Goal: Task Accomplishment & Management: Complete application form

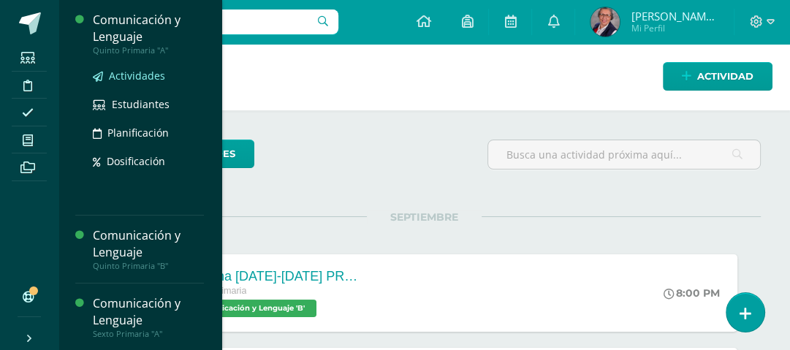
click at [121, 73] on span "Actividades" at bounding box center [137, 76] width 56 height 14
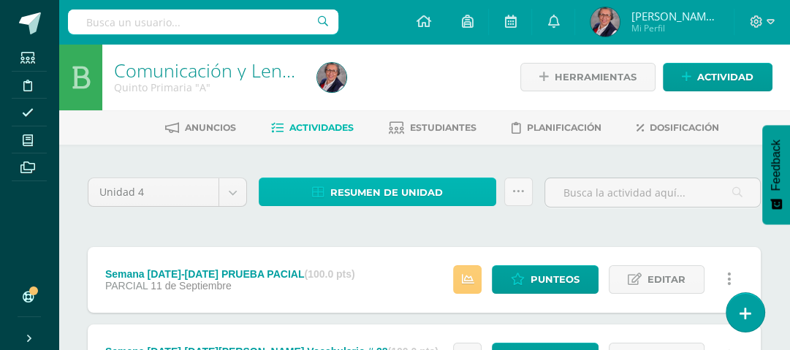
click at [425, 190] on span "Resumen de unidad" at bounding box center [386, 192] width 113 height 27
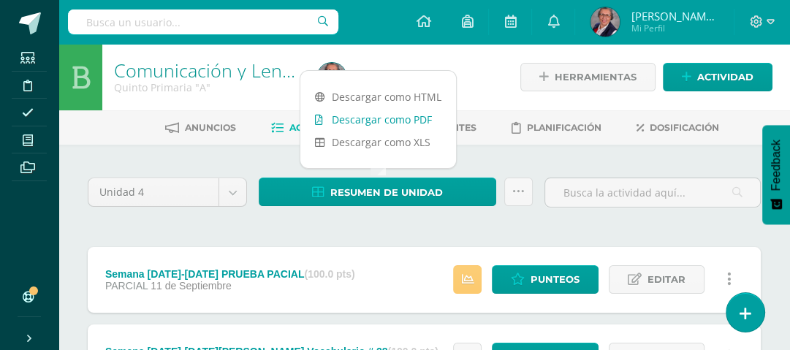
click at [363, 120] on link "Descargar como PDF" at bounding box center [378, 119] width 156 height 23
click at [382, 119] on link "Descargar como PDF" at bounding box center [378, 119] width 156 height 23
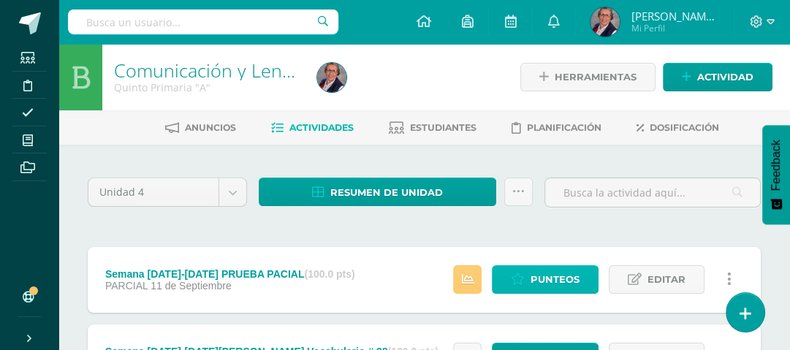
click at [531, 274] on link "Punteos" at bounding box center [545, 279] width 107 height 29
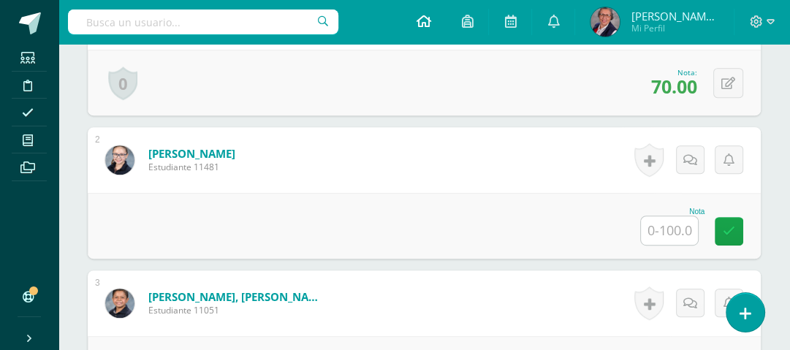
scroll to position [496, 0]
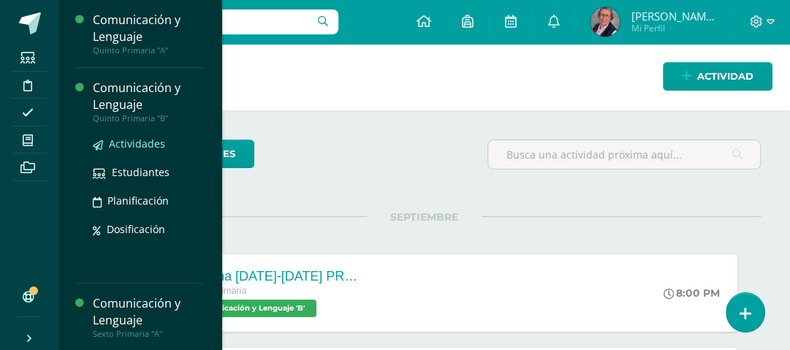
click at [124, 143] on span "Actividades" at bounding box center [137, 144] width 56 height 14
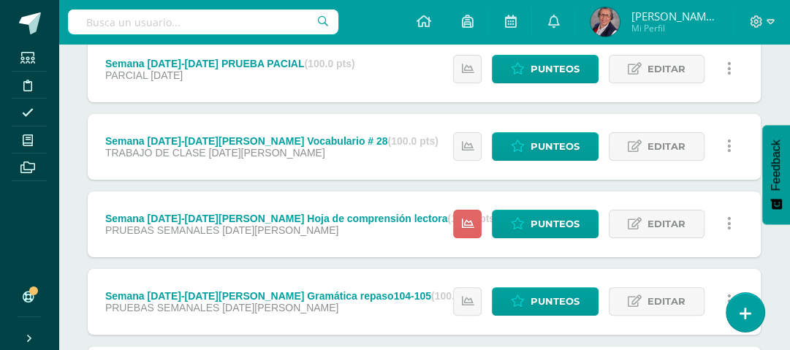
scroll to position [234, 0]
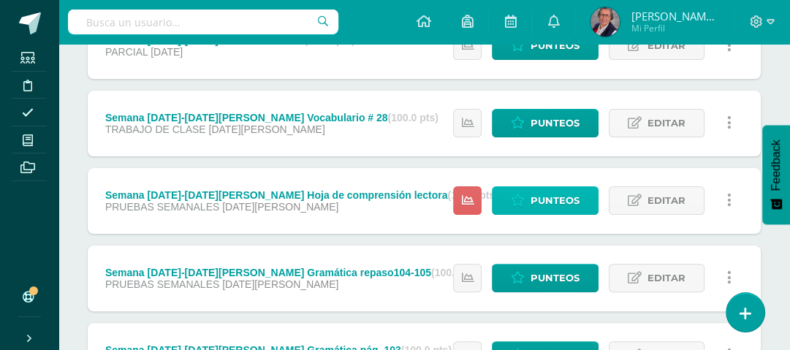
click at [559, 203] on span "Punteos" at bounding box center [555, 200] width 49 height 27
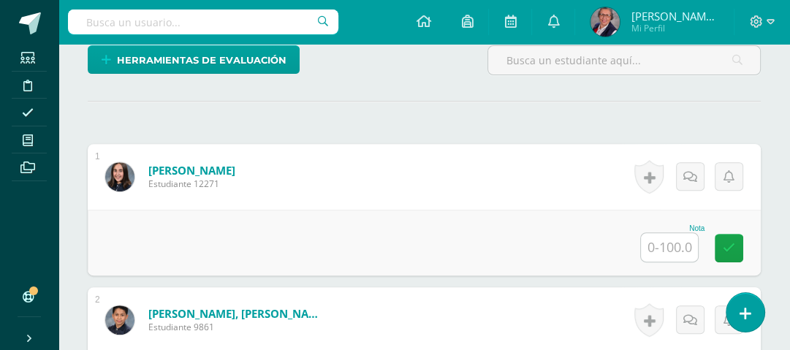
scroll to position [379, 0]
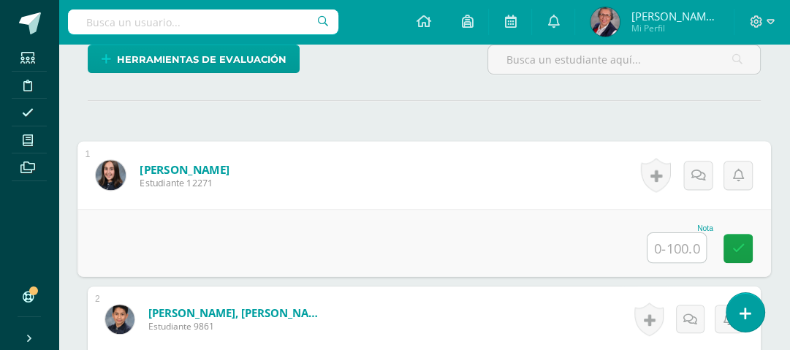
click at [673, 240] on input "text" at bounding box center [677, 247] width 58 height 29
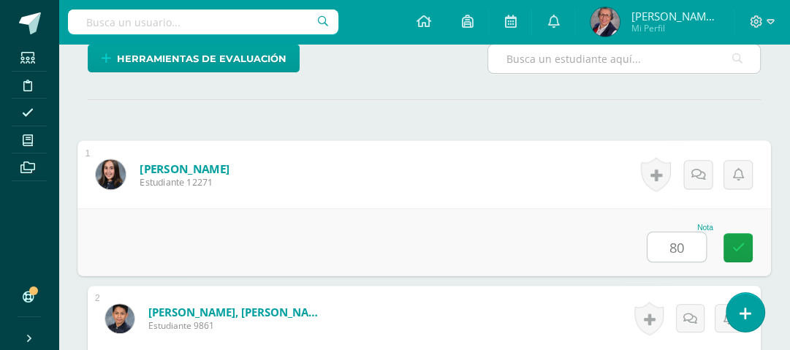
type input "80"
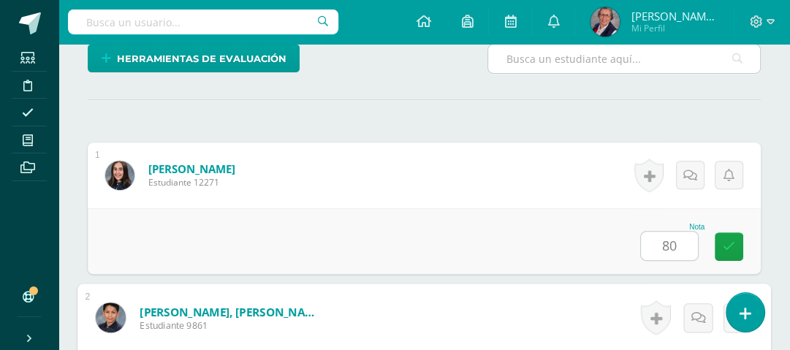
scroll to position [592, 0]
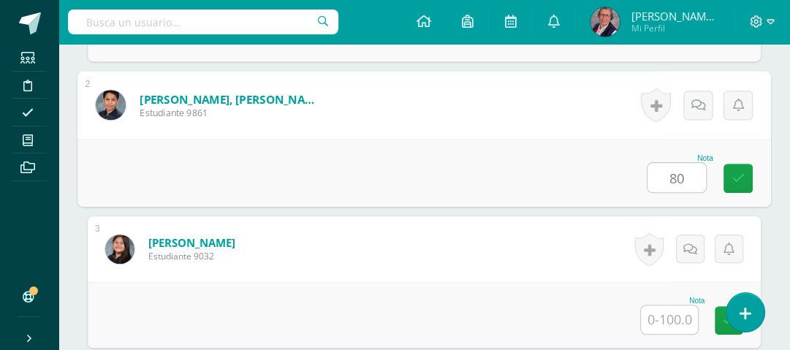
type input "80"
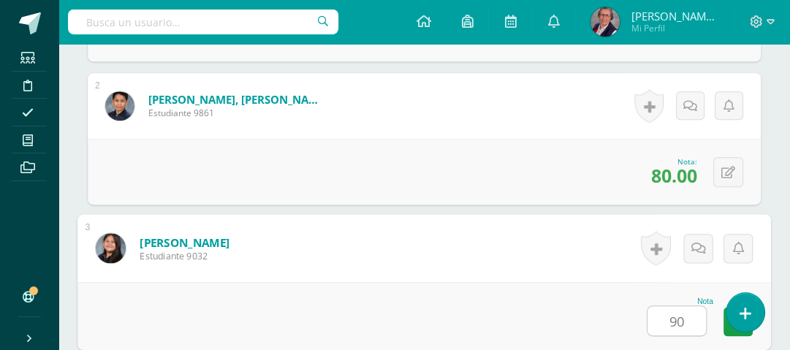
type input "90"
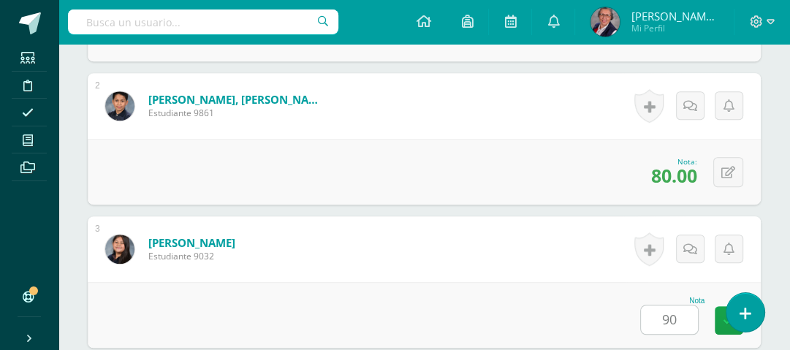
scroll to position [879, 0]
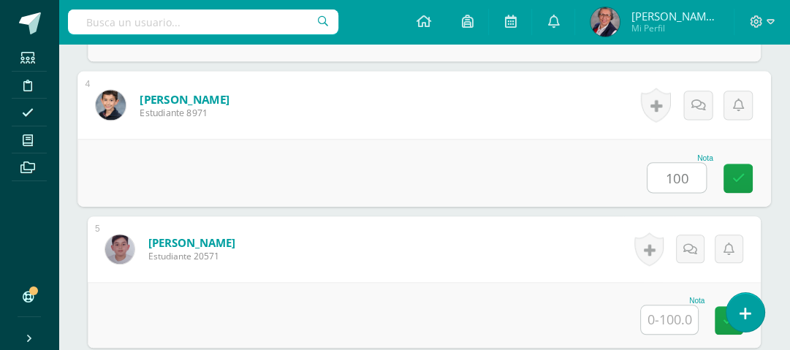
type input "100"
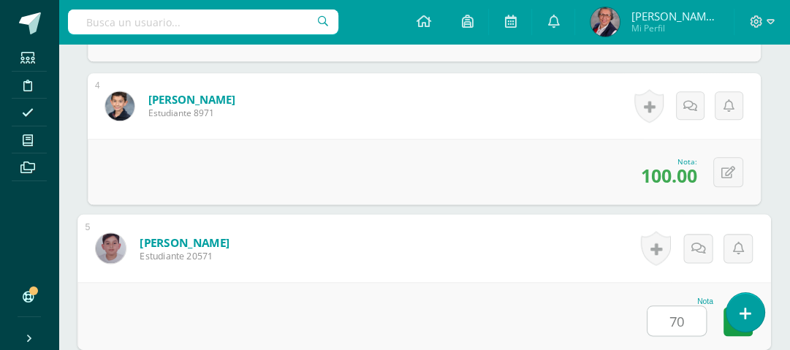
type input "70"
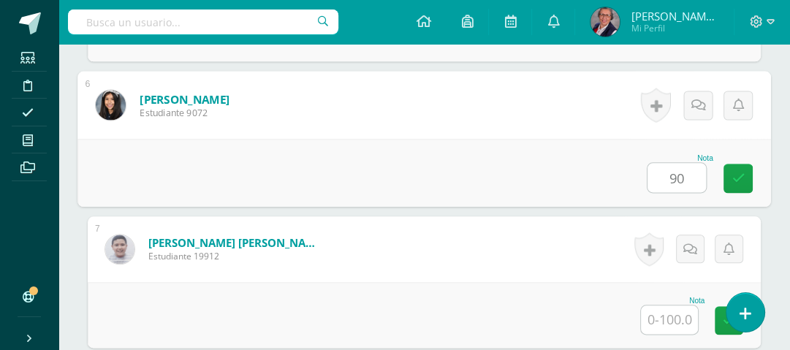
type input "90"
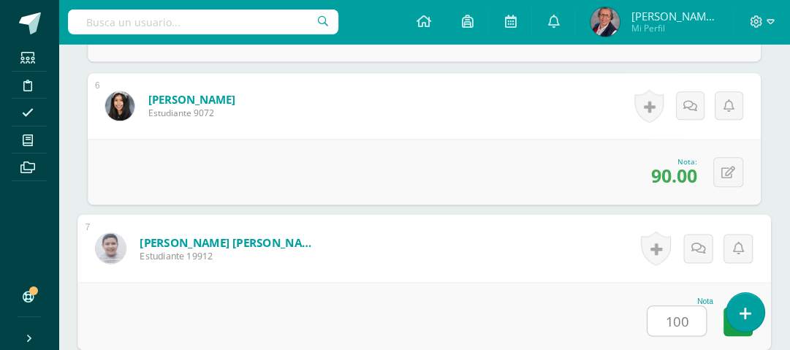
type input "100"
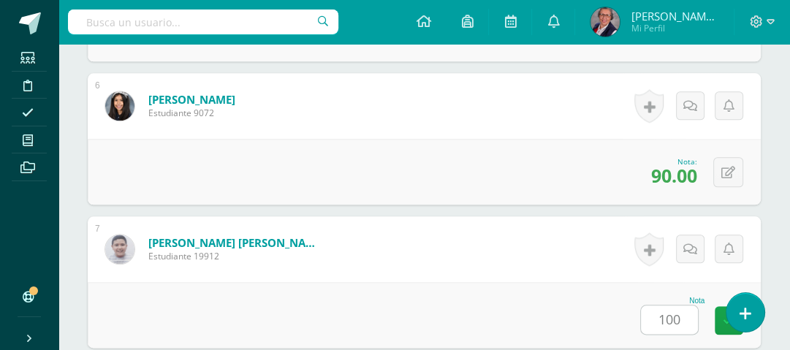
scroll to position [1452, 0]
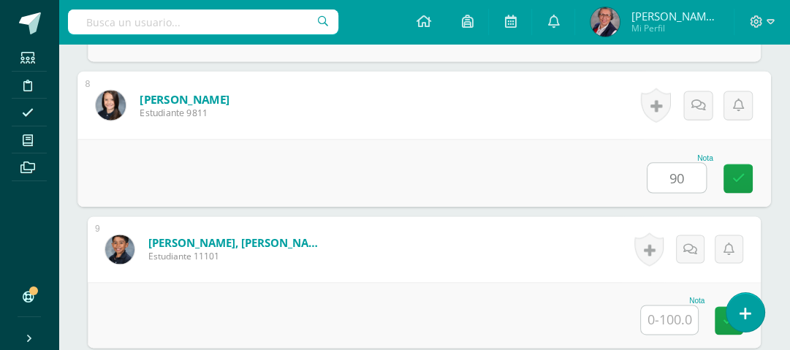
type input "90"
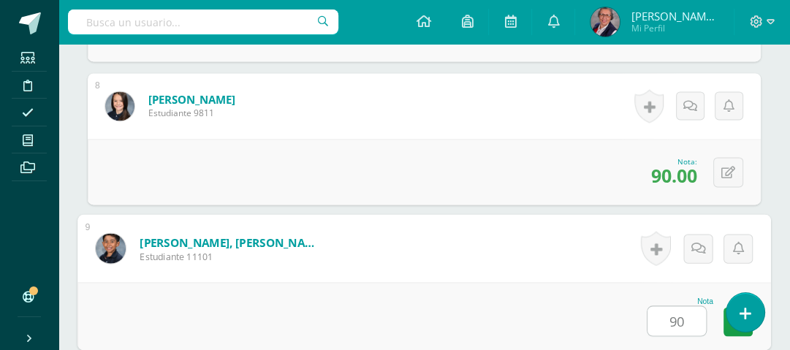
type input "90"
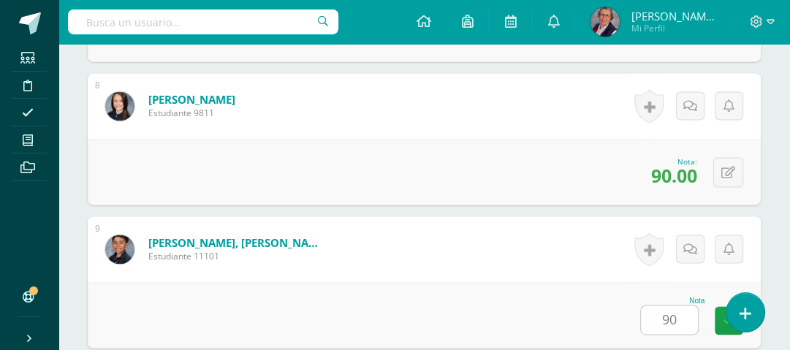
scroll to position [1738, 0]
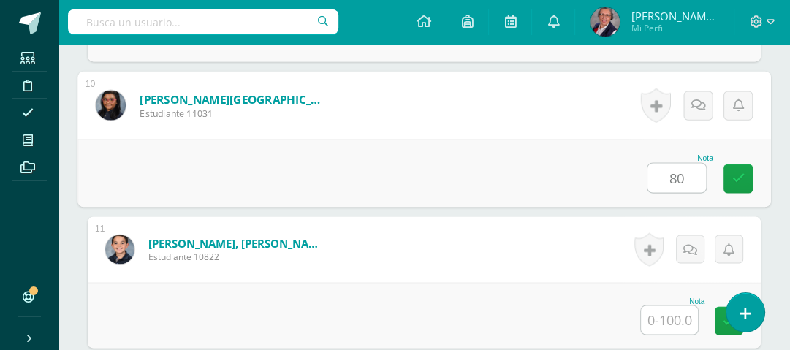
type input "80"
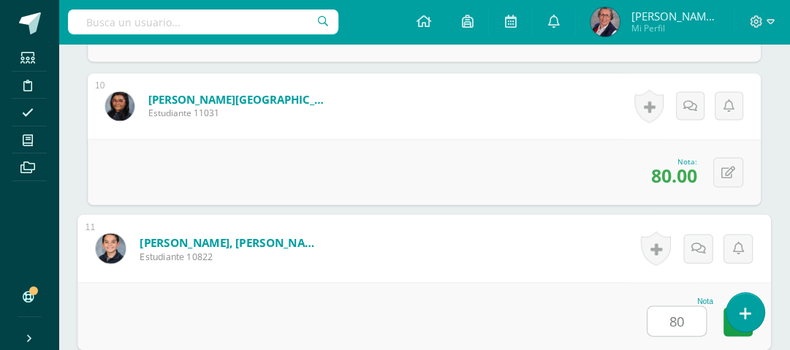
type input "80"
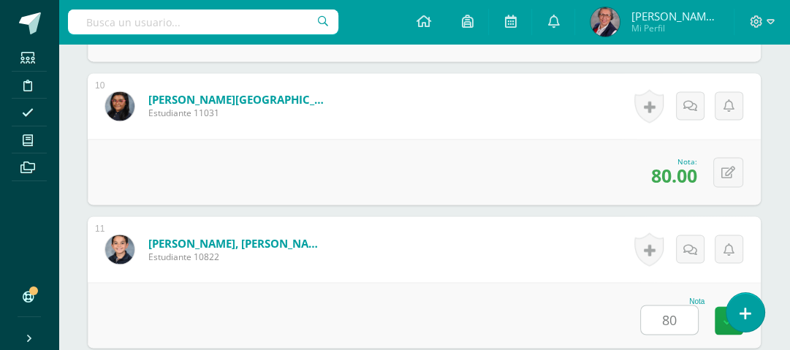
scroll to position [2025, 0]
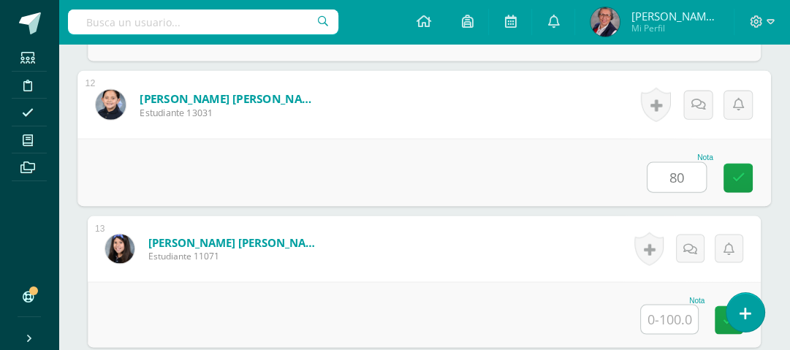
type input "80"
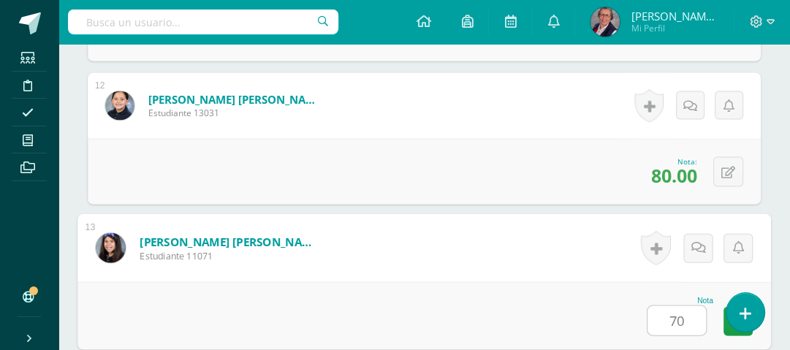
type input "70"
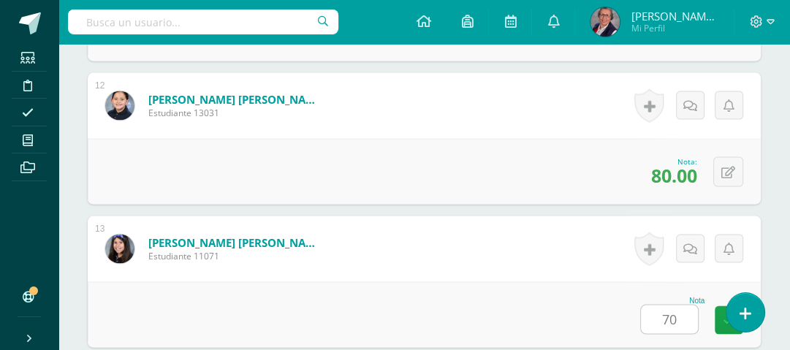
scroll to position [2312, 0]
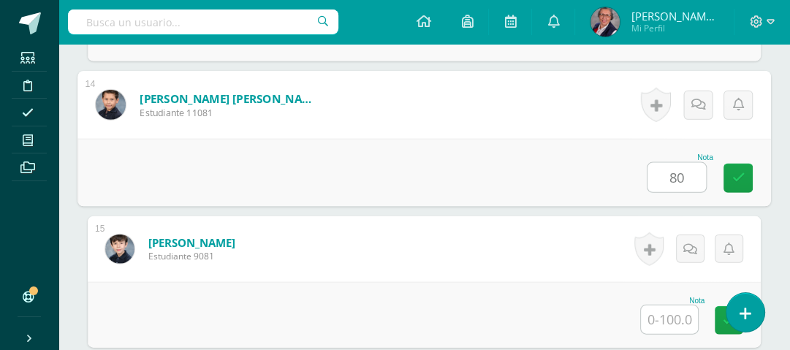
type input "80"
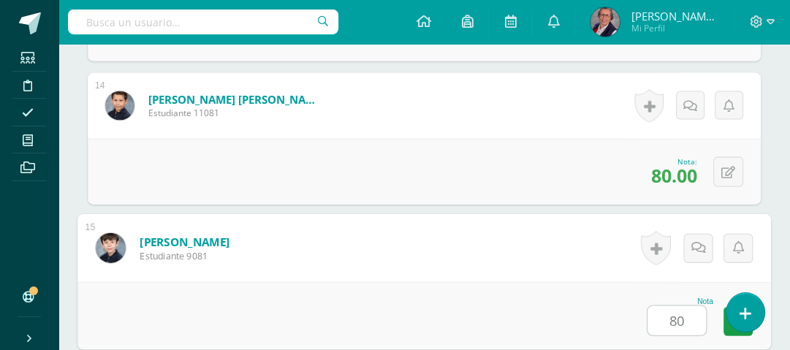
type input "80"
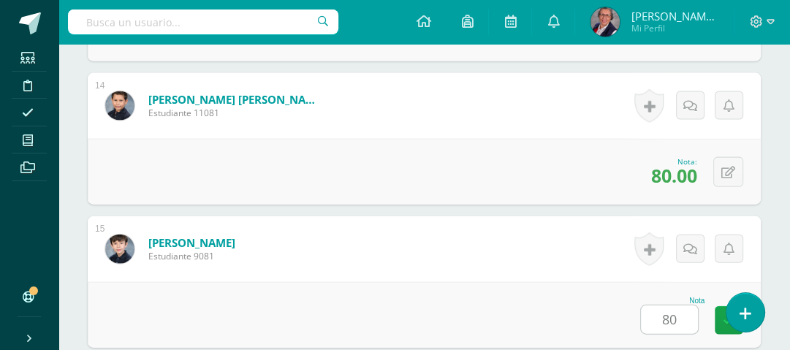
scroll to position [2598, 0]
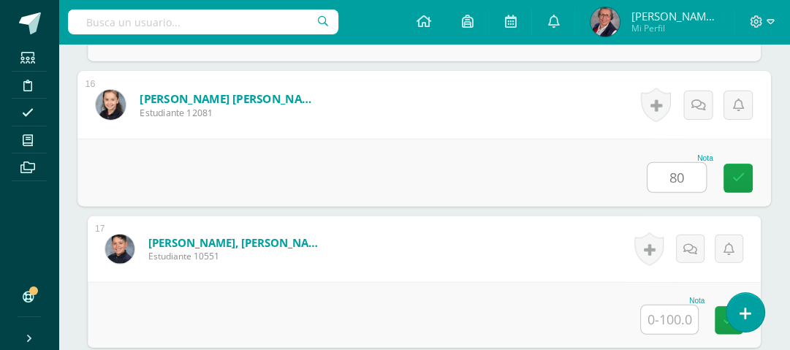
type input "80"
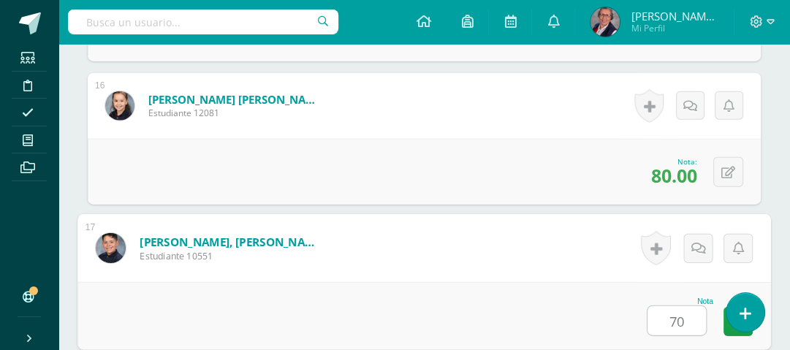
type input "70"
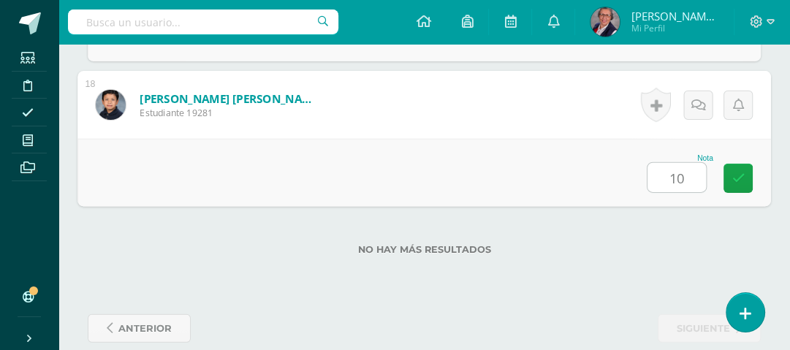
type input "100"
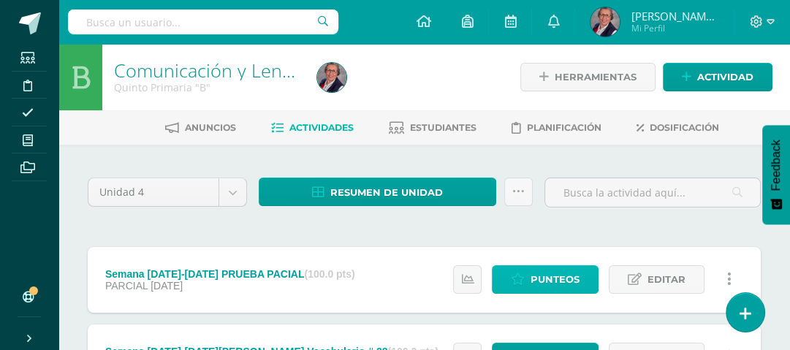
click at [559, 276] on span "Punteos" at bounding box center [555, 279] width 49 height 27
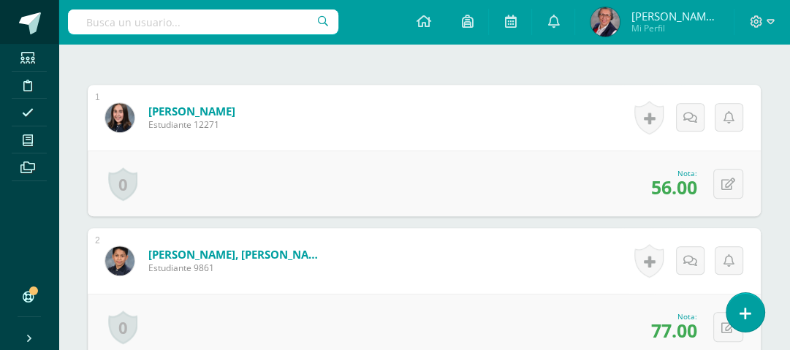
scroll to position [438, 0]
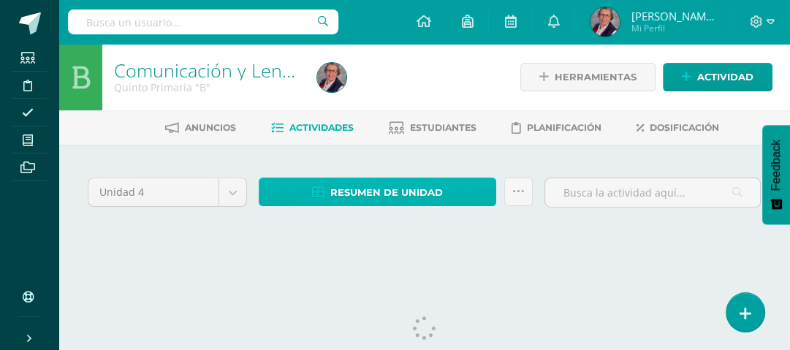
click at [415, 189] on span "Resumen de unidad" at bounding box center [386, 192] width 113 height 27
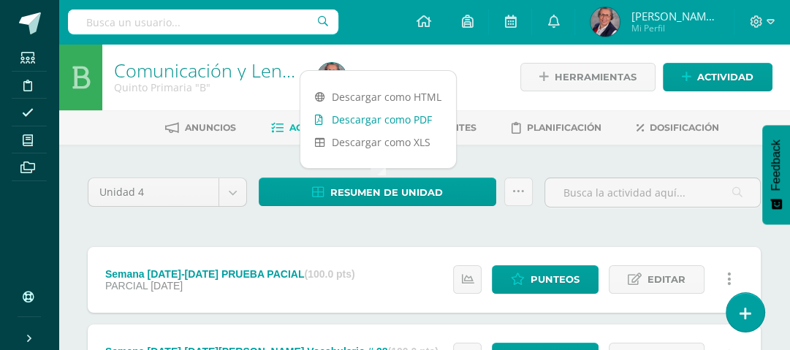
click at [384, 119] on link "Descargar como PDF" at bounding box center [378, 119] width 156 height 23
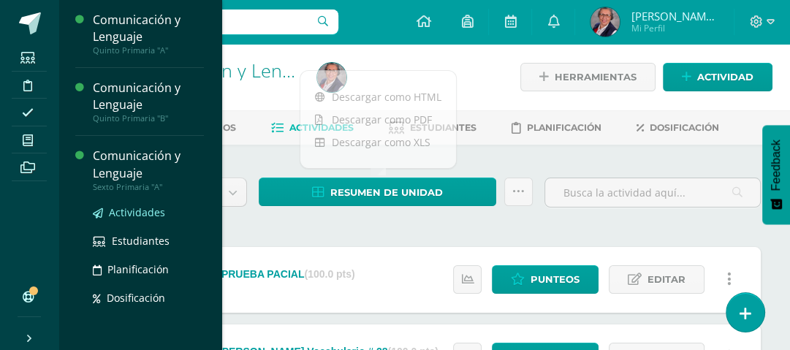
click at [126, 213] on span "Actividades" at bounding box center [137, 212] width 56 height 14
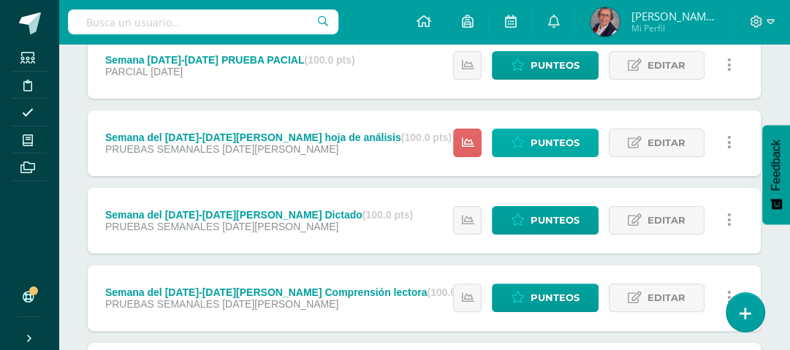
scroll to position [175, 0]
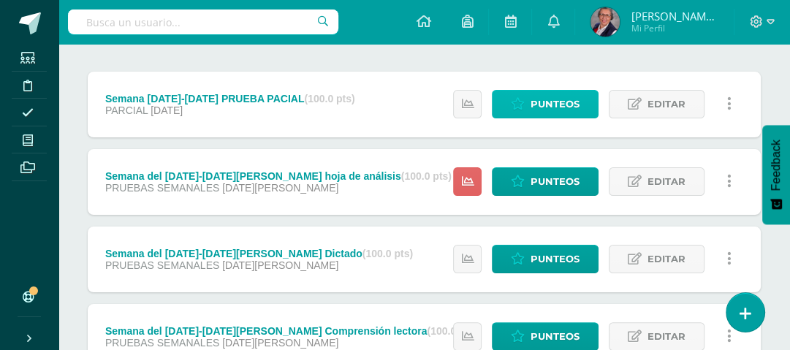
click at [541, 99] on span "Punteos" at bounding box center [555, 104] width 49 height 27
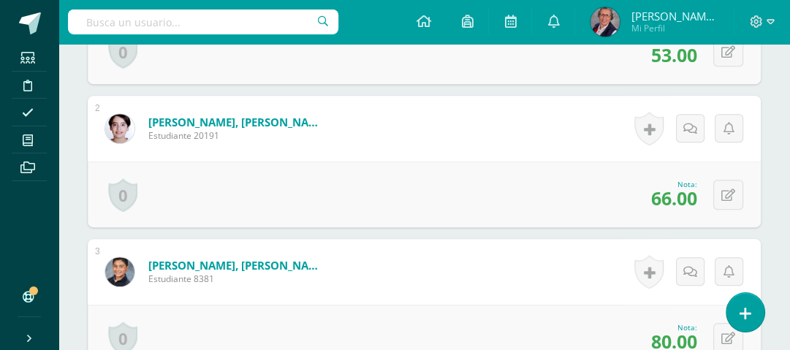
scroll to position [379, 0]
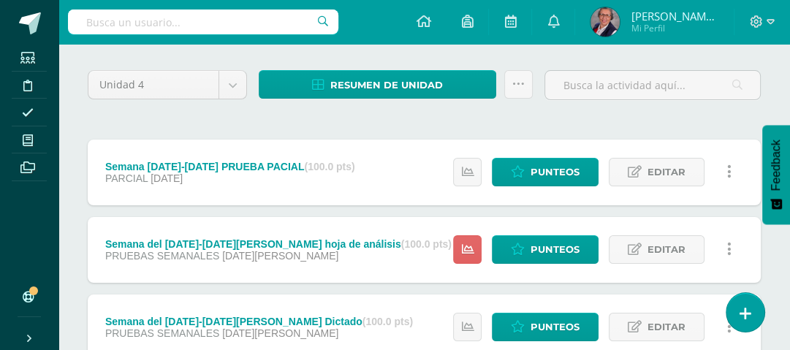
scroll to position [117, 0]
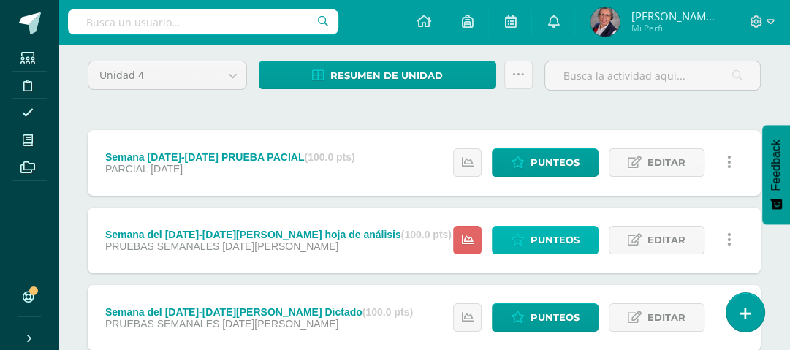
click at [544, 229] on span "Punteos" at bounding box center [555, 240] width 49 height 27
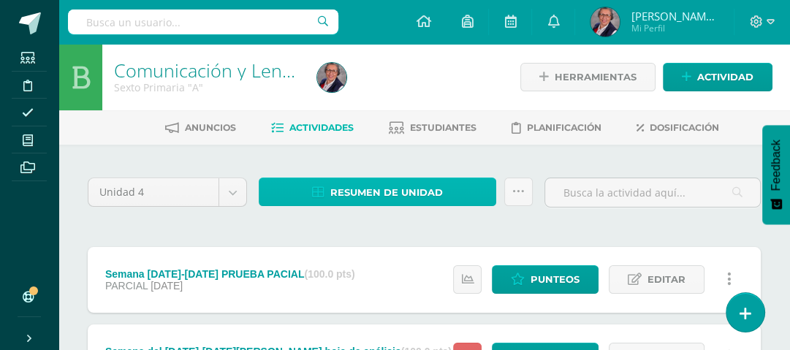
click at [398, 190] on span "Resumen de unidad" at bounding box center [386, 192] width 113 height 27
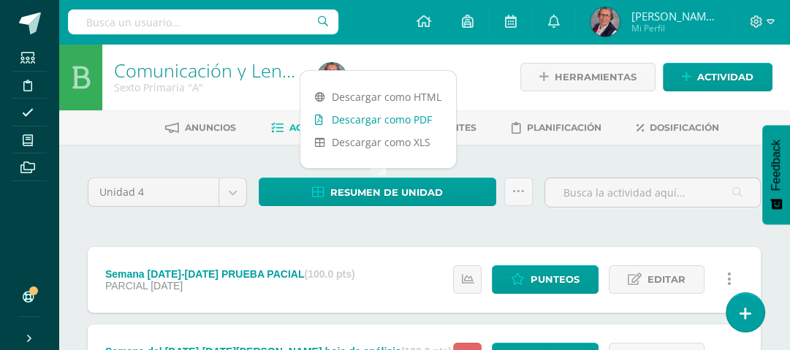
click at [380, 121] on link "Descargar como PDF" at bounding box center [378, 119] width 156 height 23
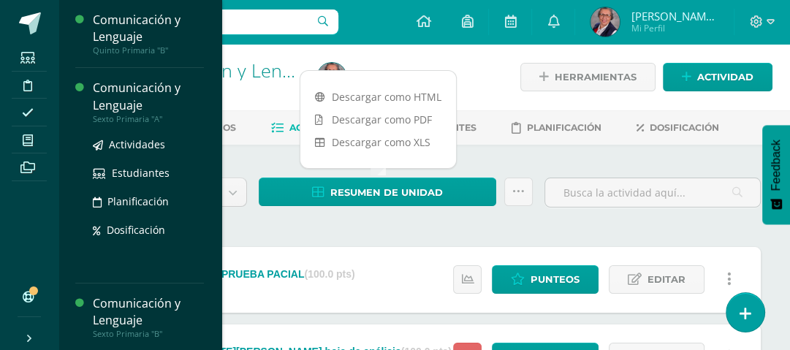
scroll to position [69, 0]
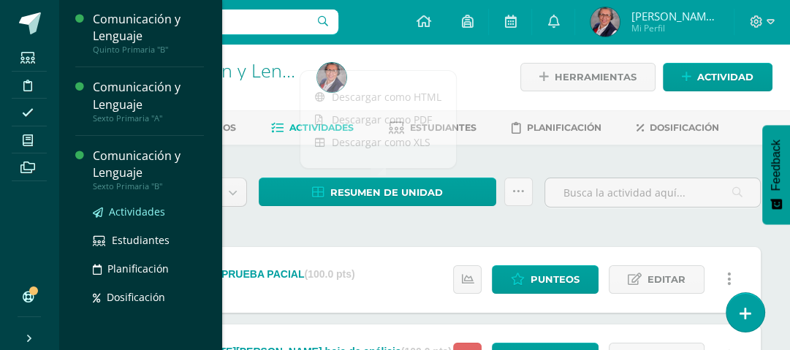
click at [132, 208] on span "Actividades" at bounding box center [137, 212] width 56 height 14
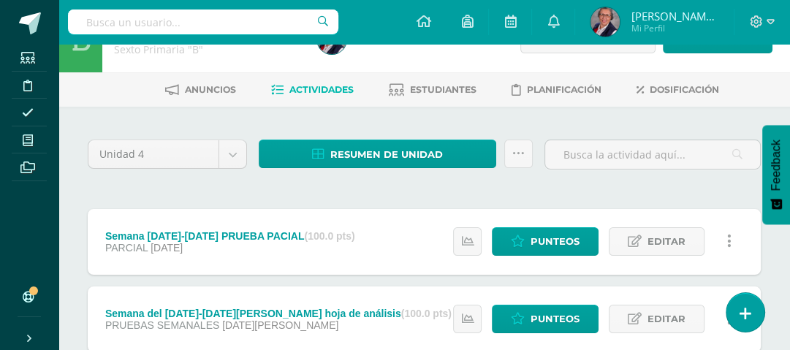
scroll to position [58, 0]
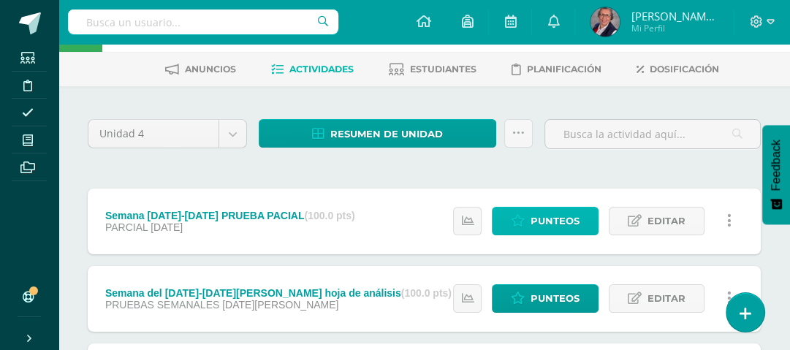
click at [553, 222] on span "Punteos" at bounding box center [555, 221] width 49 height 27
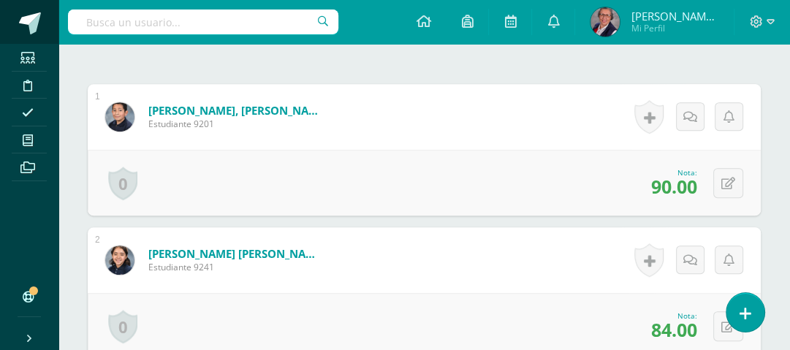
scroll to position [439, 0]
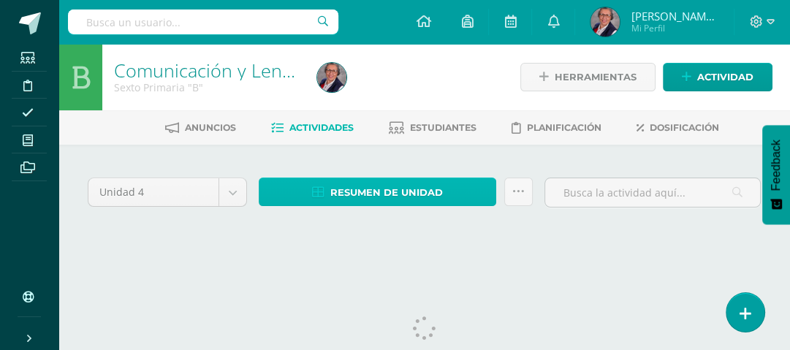
click at [354, 189] on span "Resumen de unidad" at bounding box center [386, 192] width 113 height 27
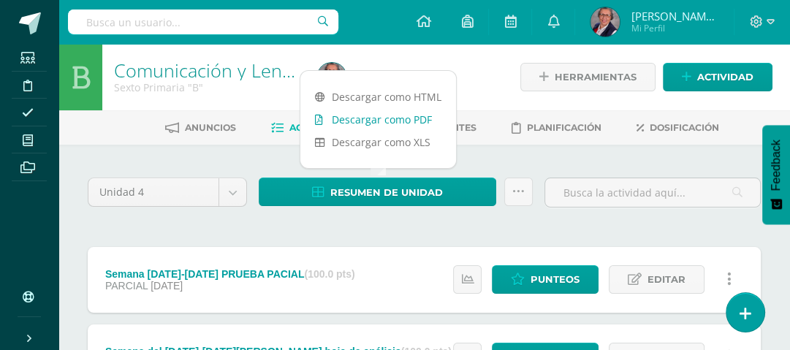
click at [363, 121] on link "Descargar como PDF" at bounding box center [378, 119] width 156 height 23
